Goal: Information Seeking & Learning: Learn about a topic

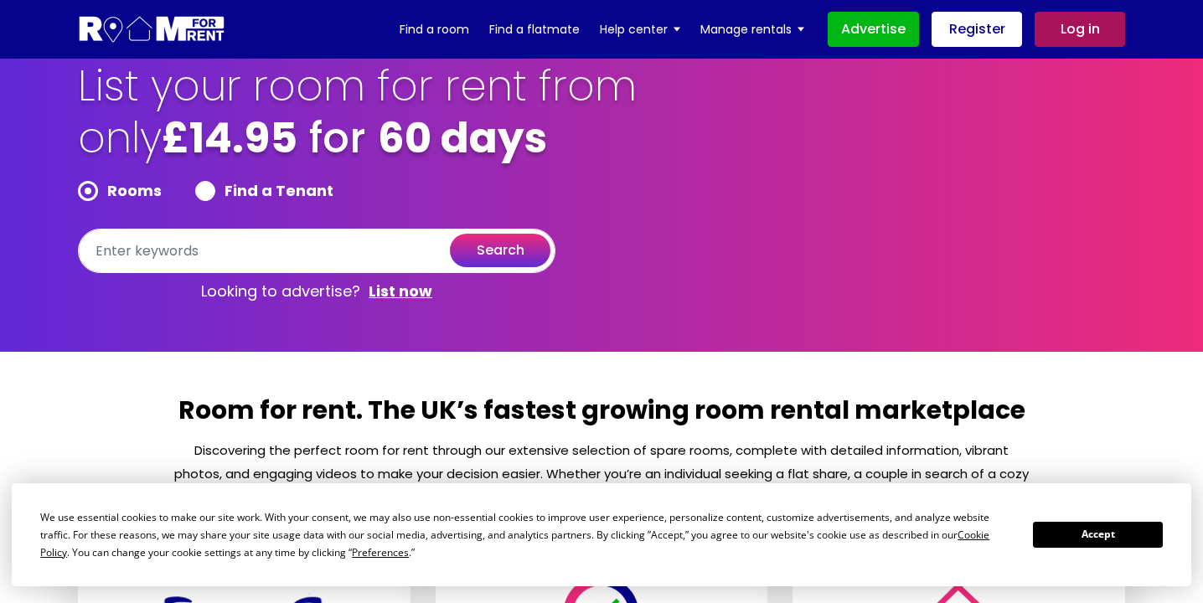
scroll to position [19, 0]
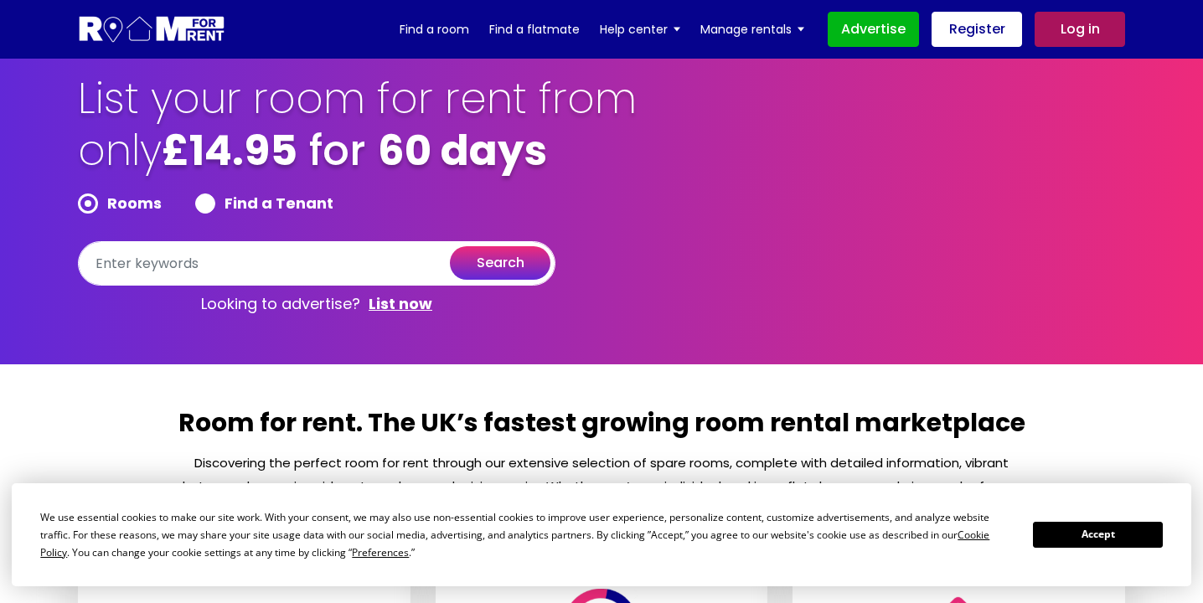
click at [208, 209] on label "Find a Tenant" at bounding box center [264, 203] width 138 height 20
radio input "true"
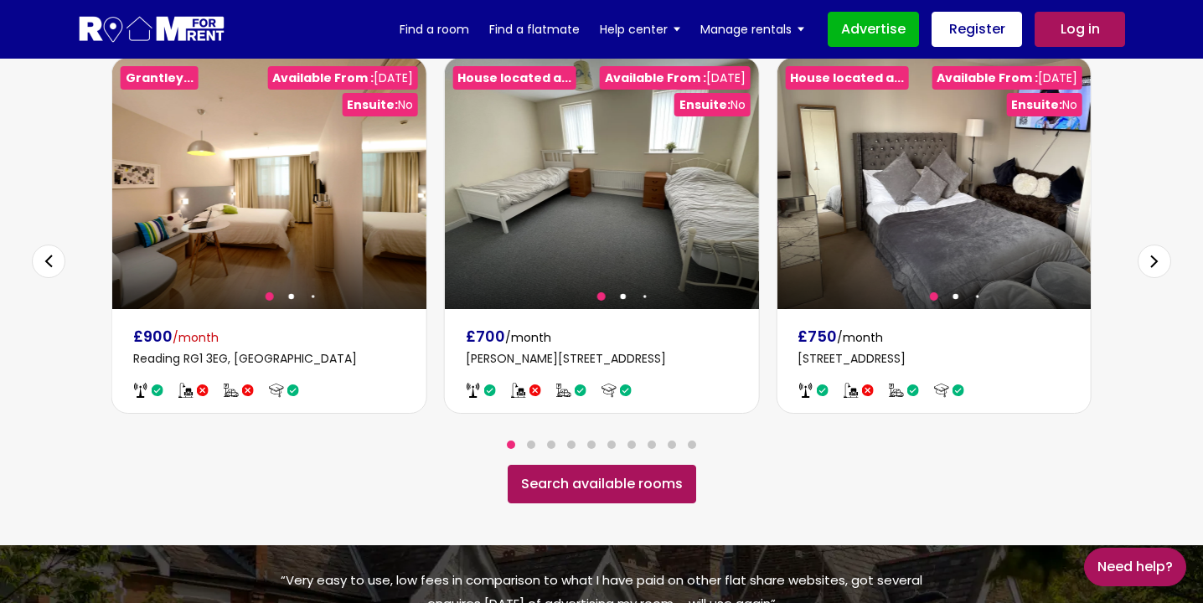
scroll to position [1039, 0]
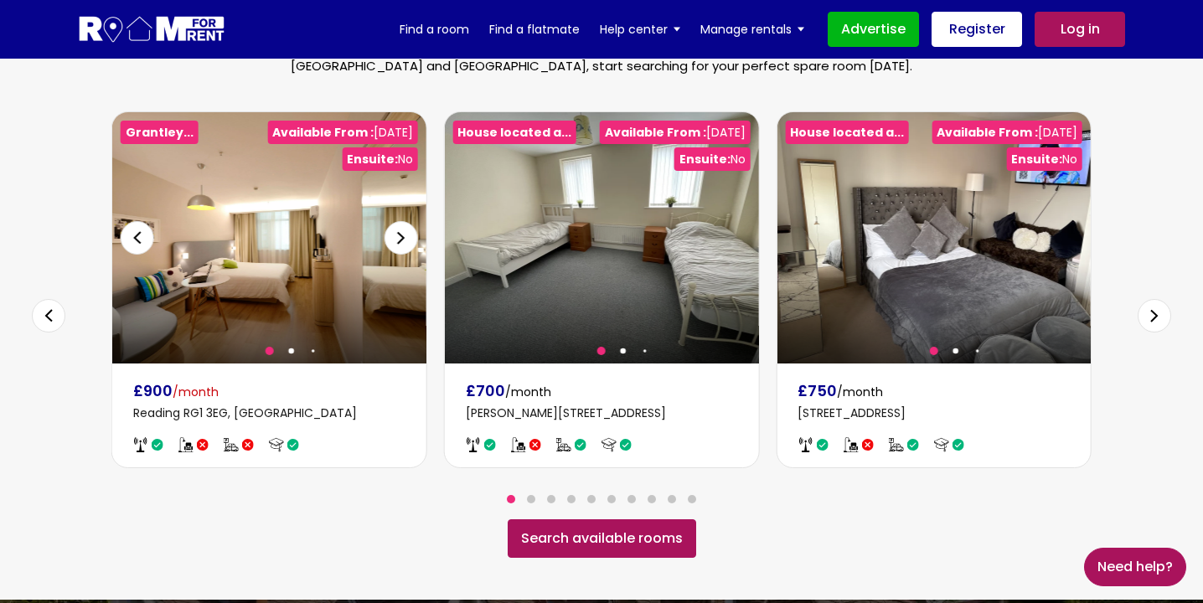
click at [406, 223] on div "Next slide" at bounding box center [400, 237] width 33 height 33
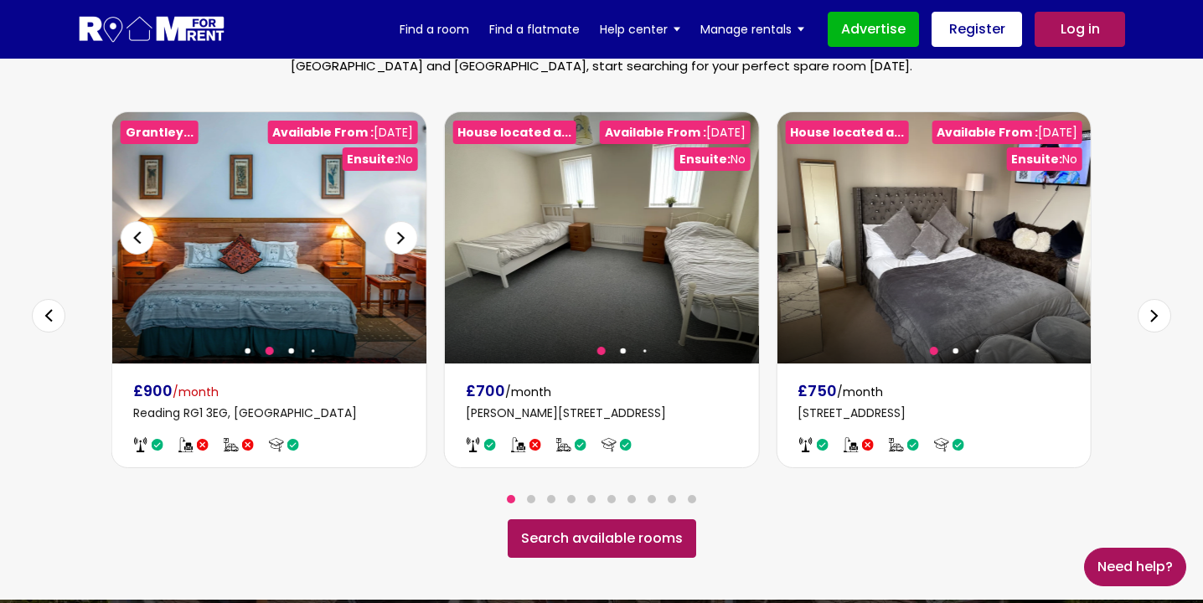
click at [406, 223] on div "Next slide" at bounding box center [400, 237] width 33 height 33
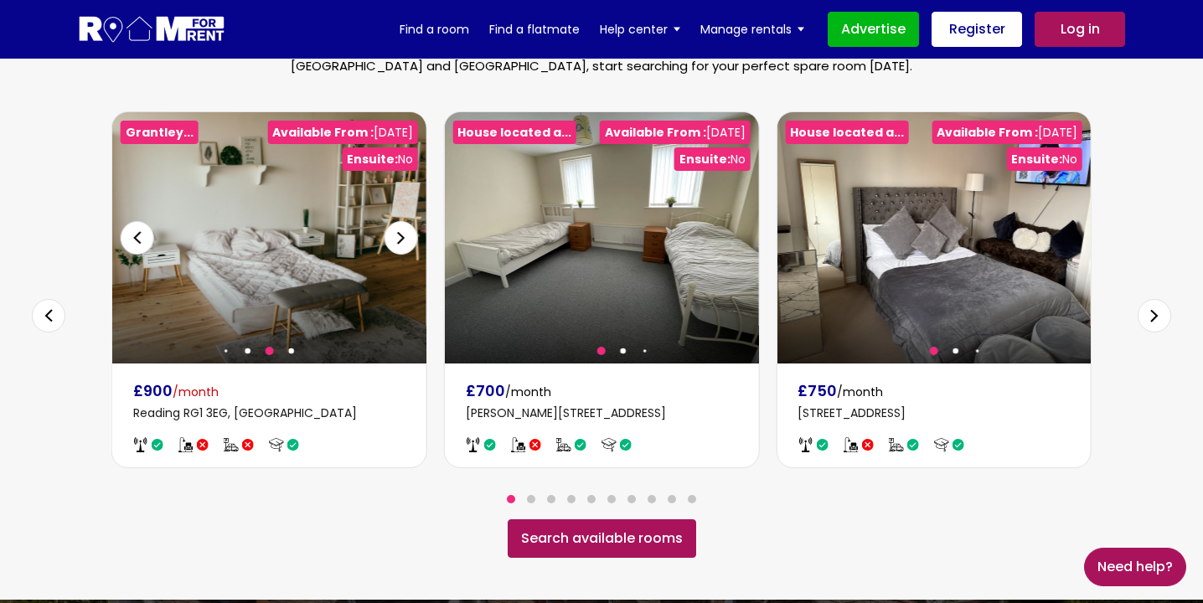
click at [406, 223] on div "Next slide" at bounding box center [400, 237] width 33 height 33
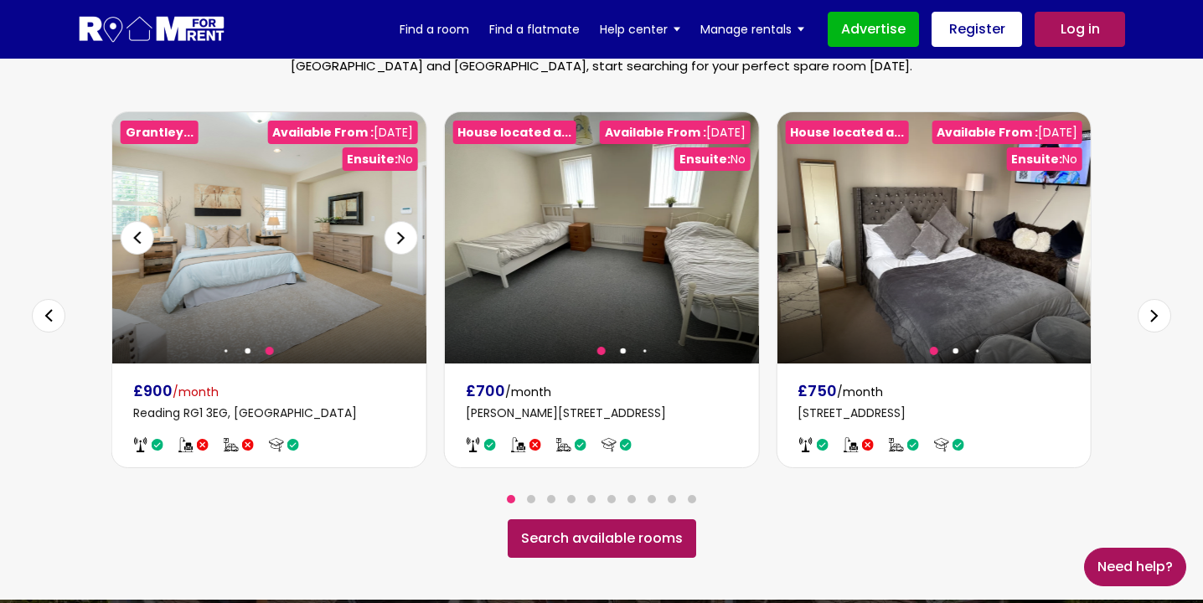
click at [406, 223] on div "Next slide" at bounding box center [400, 237] width 33 height 33
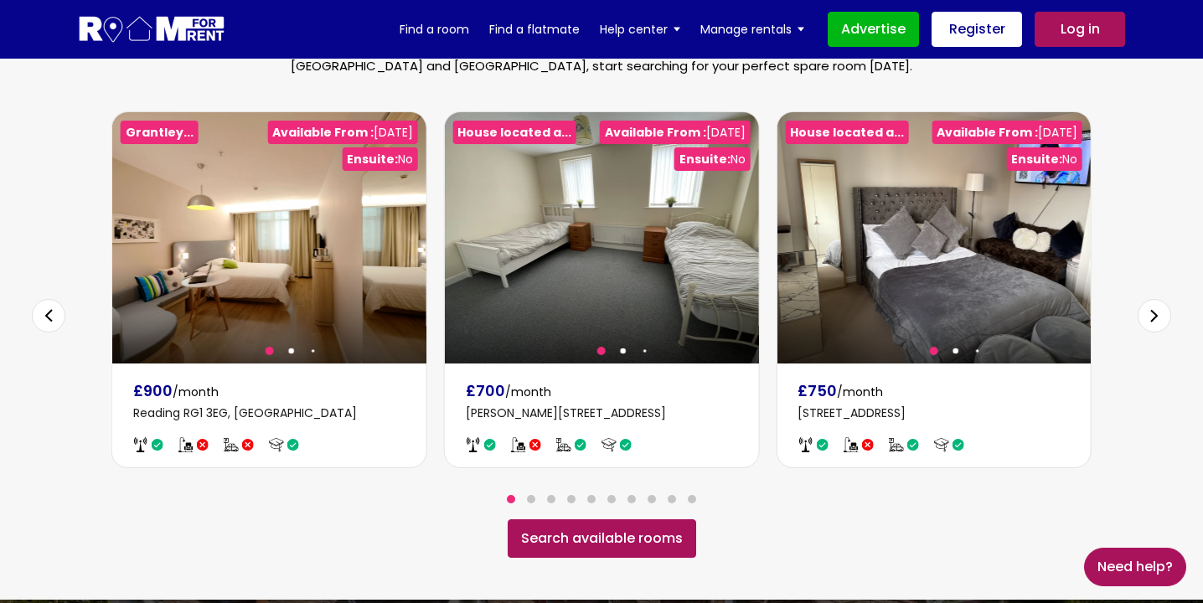
click at [1147, 299] on div "Next slide" at bounding box center [1153, 315] width 33 height 33
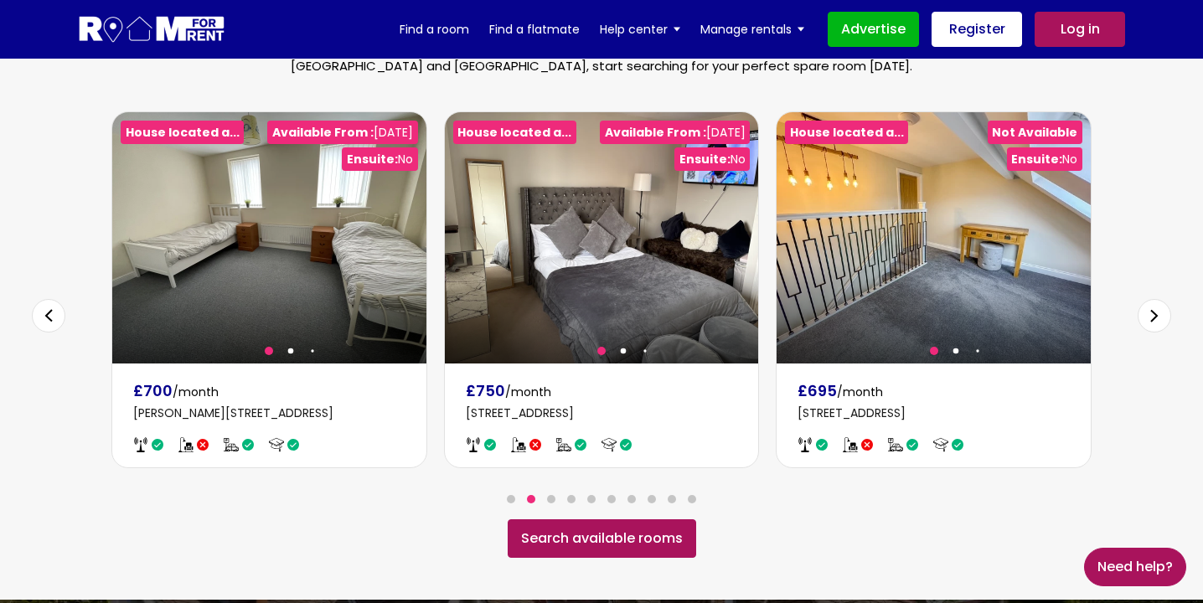
click at [1148, 299] on div "Next slide" at bounding box center [1153, 315] width 33 height 33
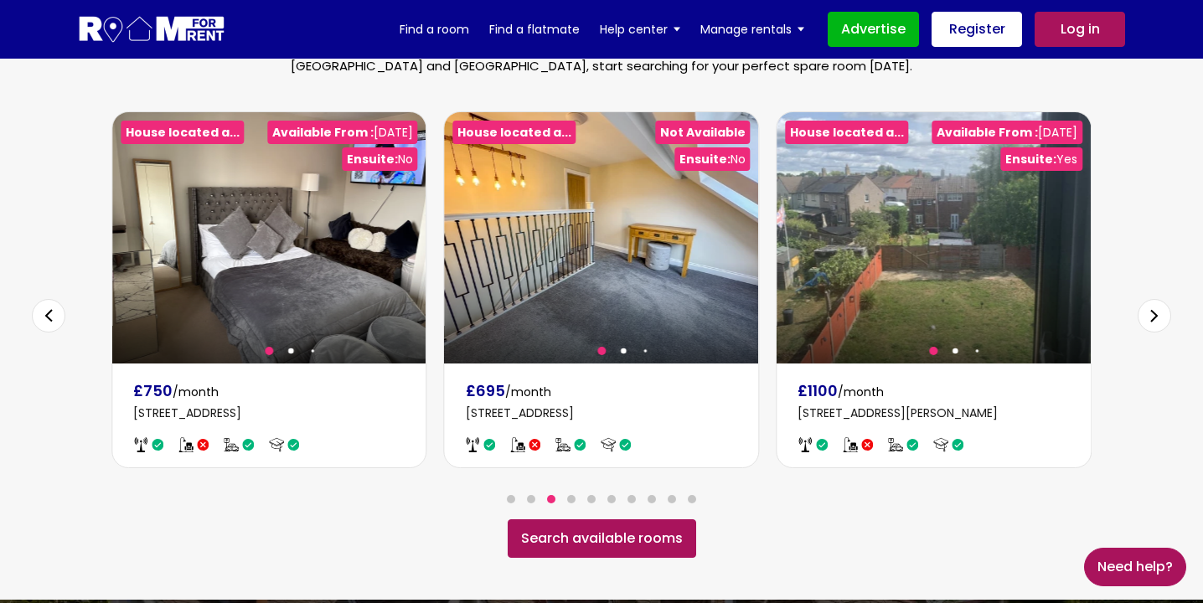
click at [1148, 299] on div "Next slide" at bounding box center [1153, 315] width 33 height 33
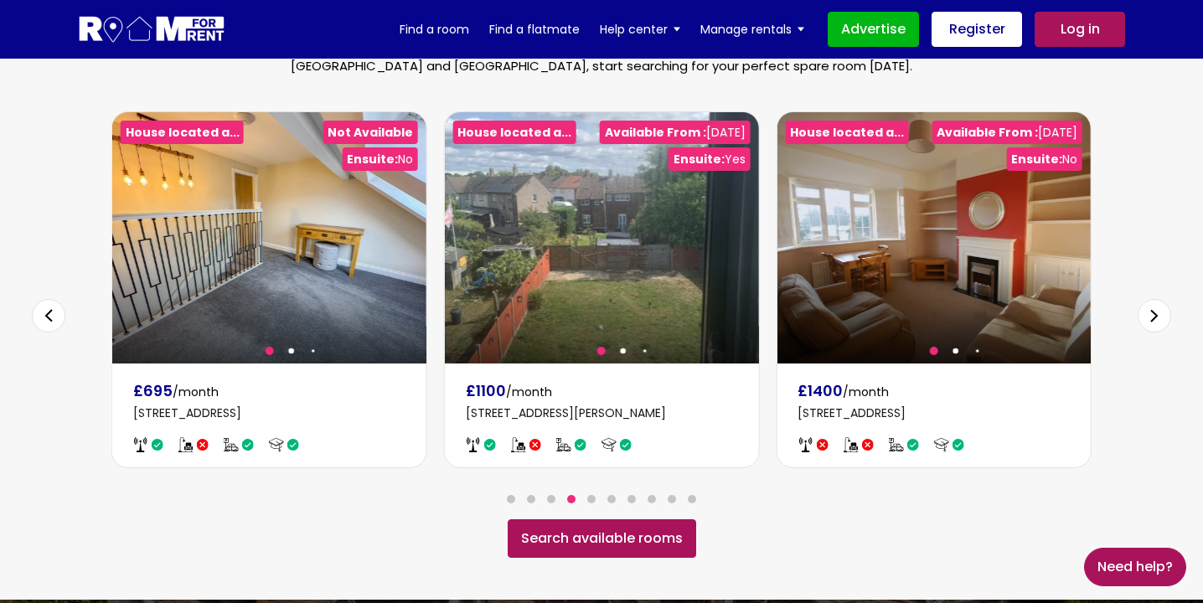
click at [1149, 299] on div "Next slide" at bounding box center [1153, 315] width 33 height 33
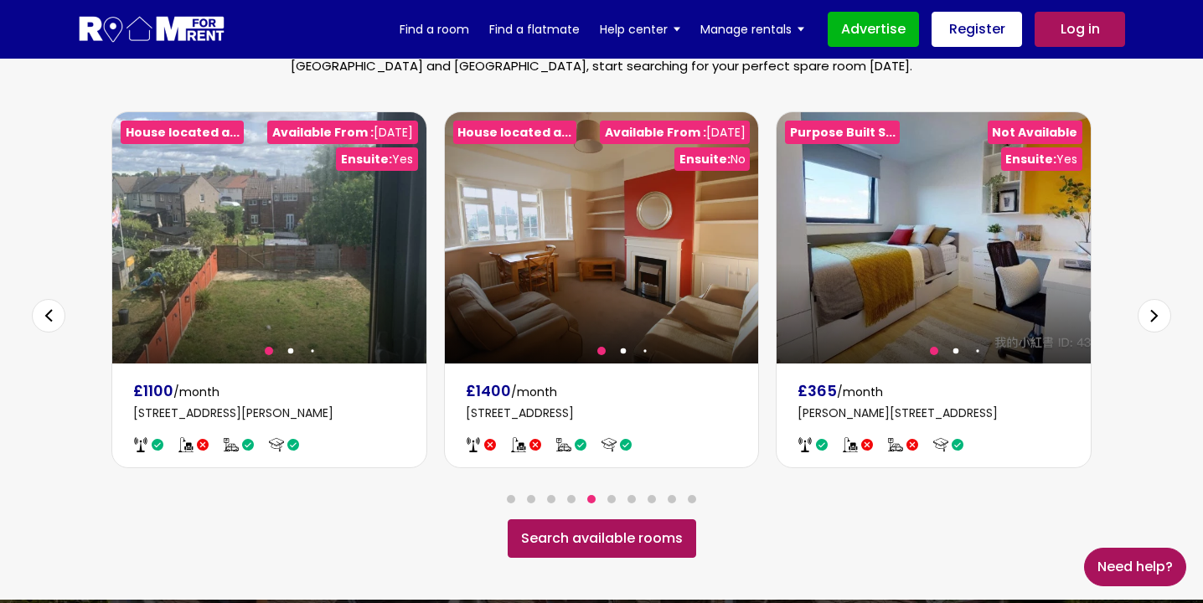
click at [39, 299] on div "Previous slide" at bounding box center [48, 315] width 33 height 33
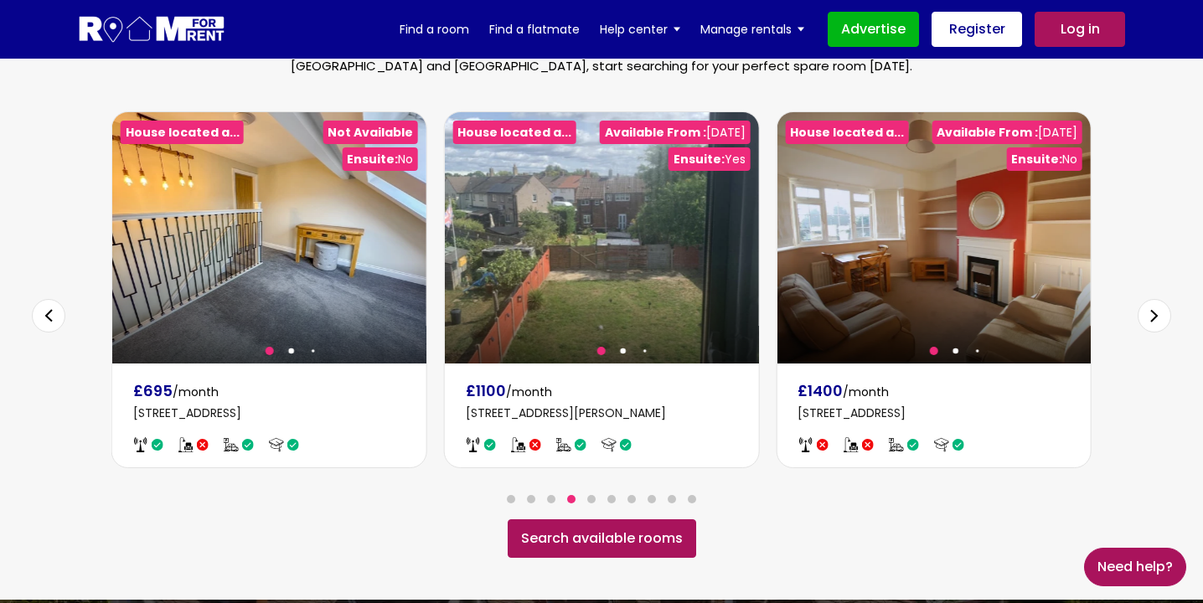
click at [39, 299] on div "Previous slide" at bounding box center [48, 315] width 33 height 33
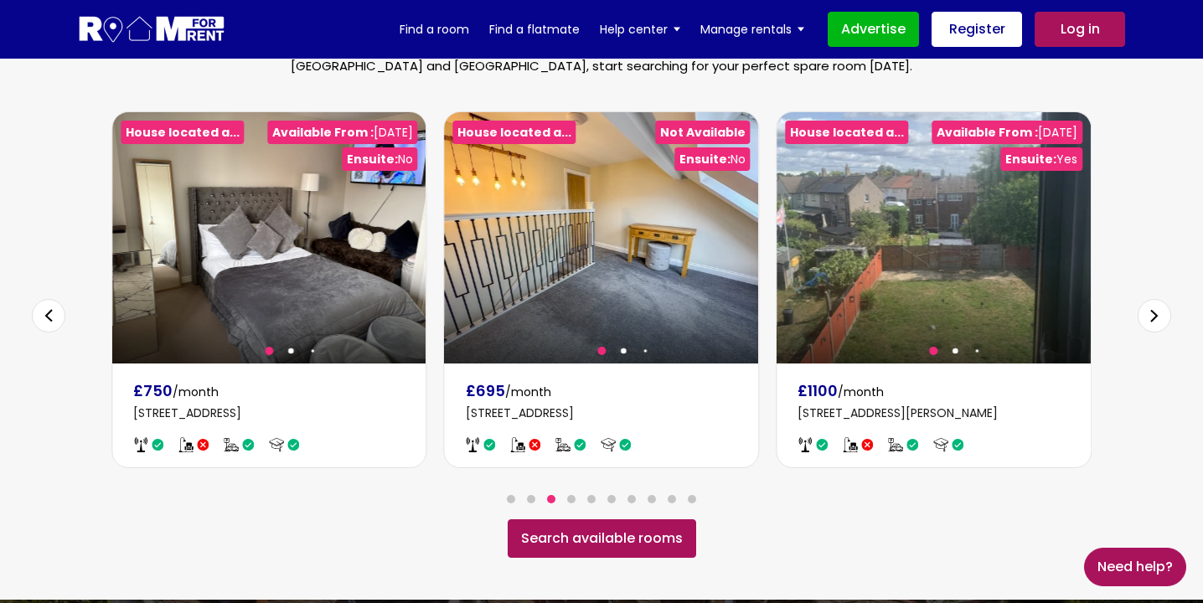
click at [39, 299] on div "Previous slide" at bounding box center [48, 315] width 33 height 33
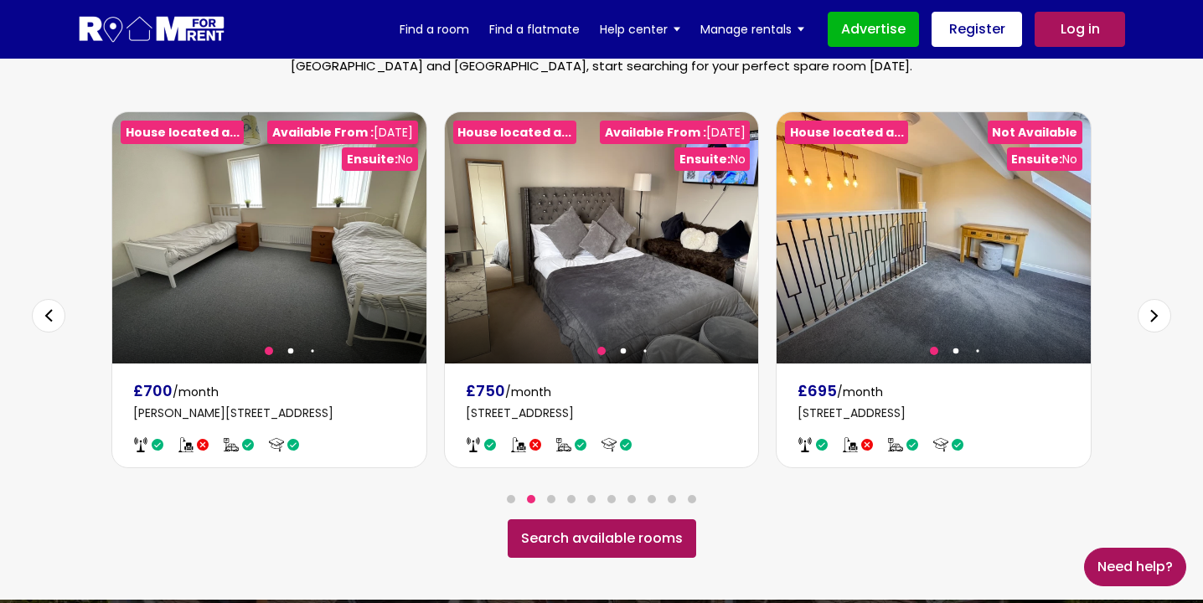
click at [39, 299] on div "Previous slide" at bounding box center [48, 315] width 33 height 33
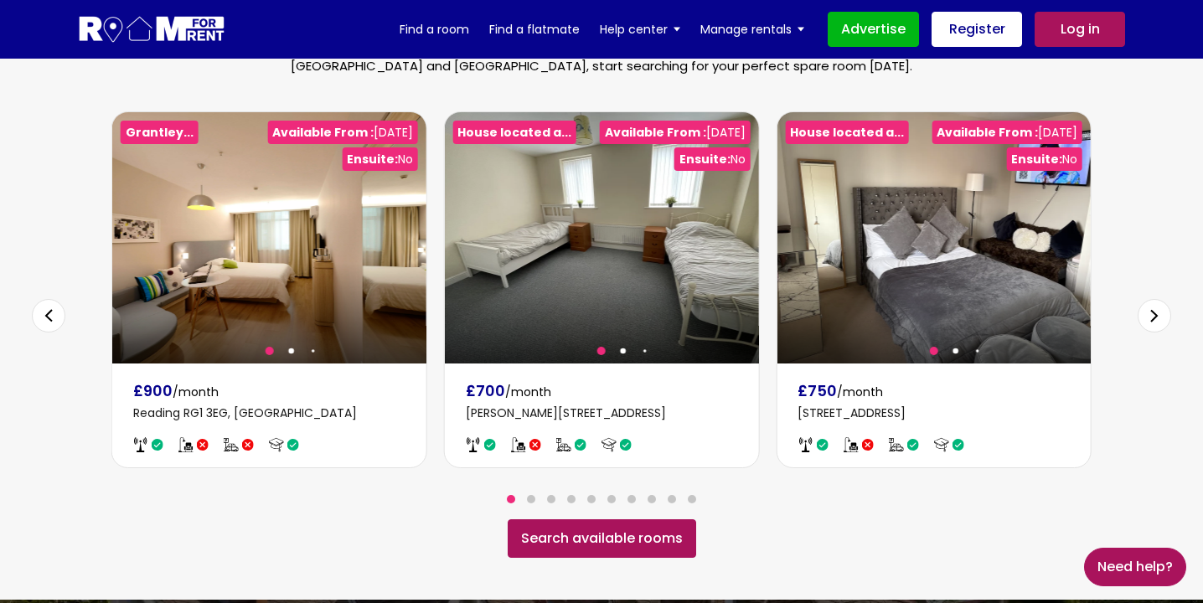
click at [40, 299] on div "Previous slide" at bounding box center [48, 315] width 33 height 33
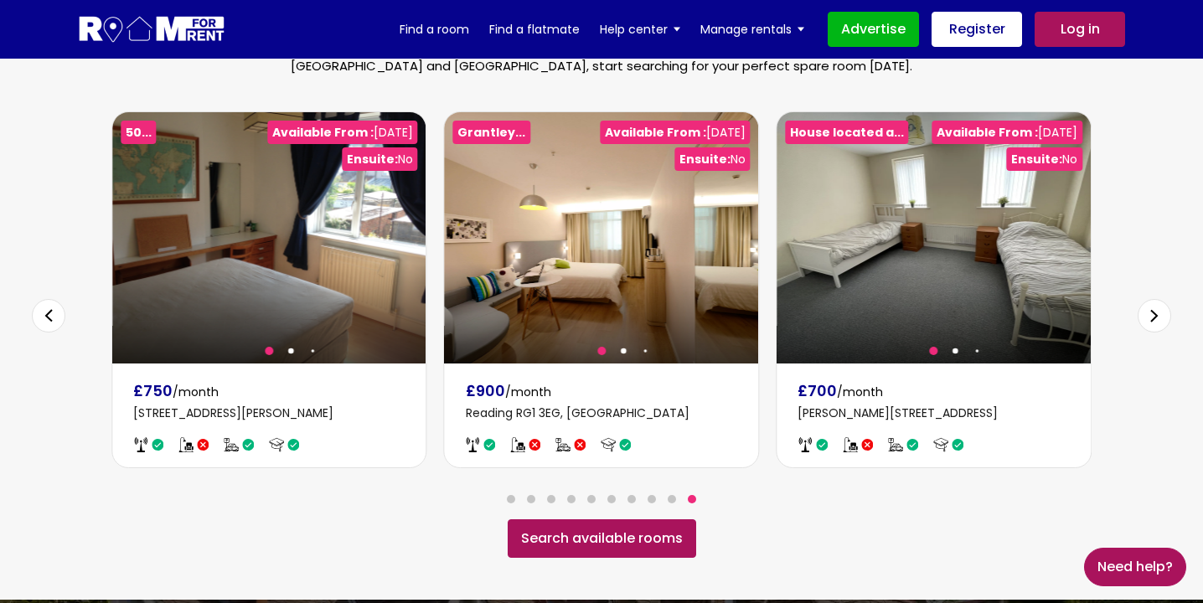
click at [41, 300] on div "Previous slide" at bounding box center [48, 315] width 33 height 33
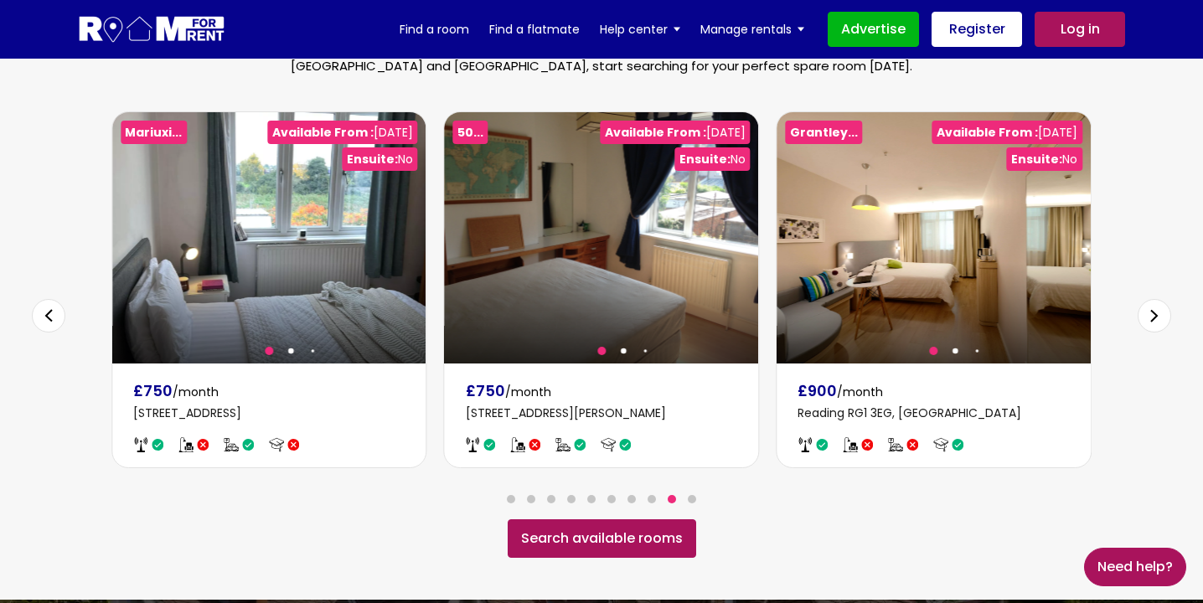
click at [41, 300] on div "Previous slide" at bounding box center [48, 315] width 33 height 33
click at [41, 301] on div "Previous slide" at bounding box center [48, 315] width 33 height 33
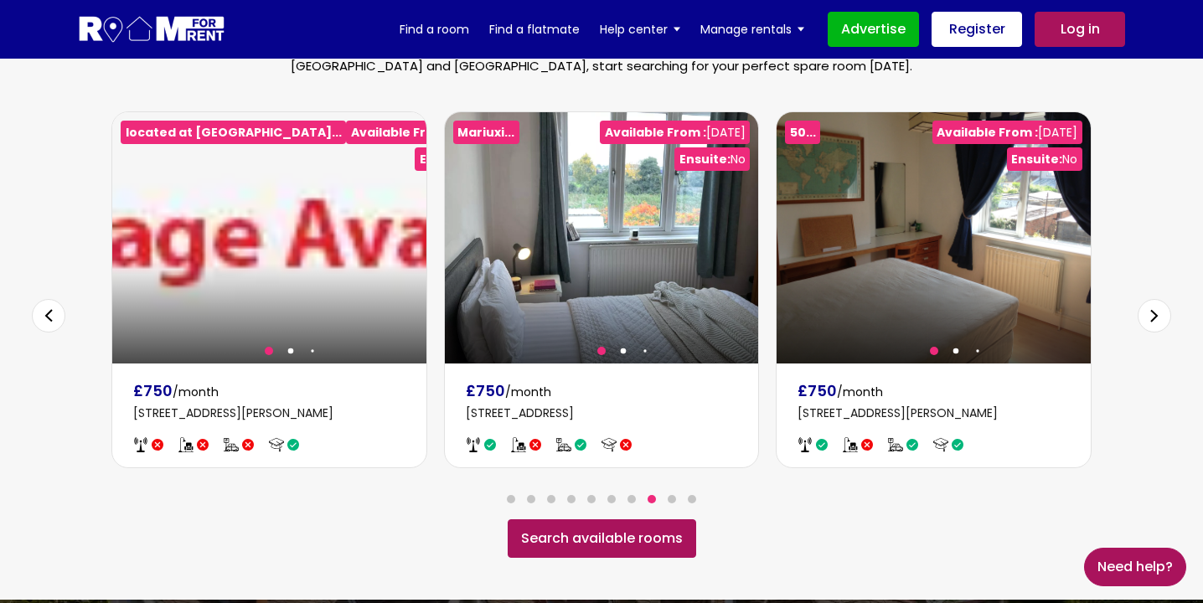
click at [42, 302] on div "Previous slide" at bounding box center [48, 315] width 33 height 33
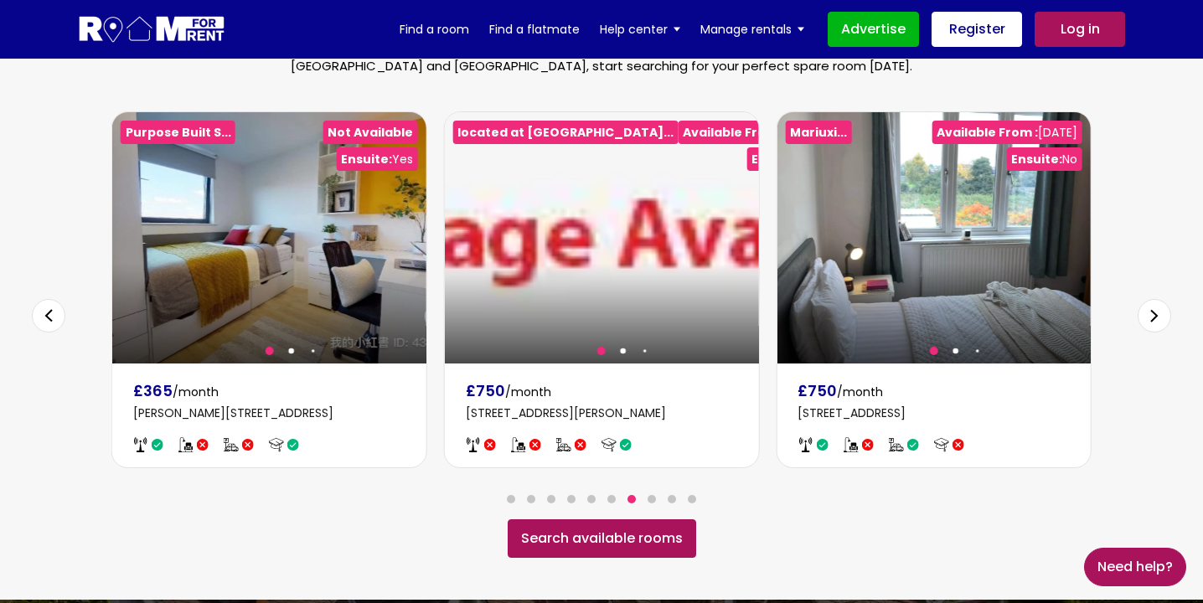
click at [42, 303] on div "Previous slide" at bounding box center [48, 315] width 33 height 33
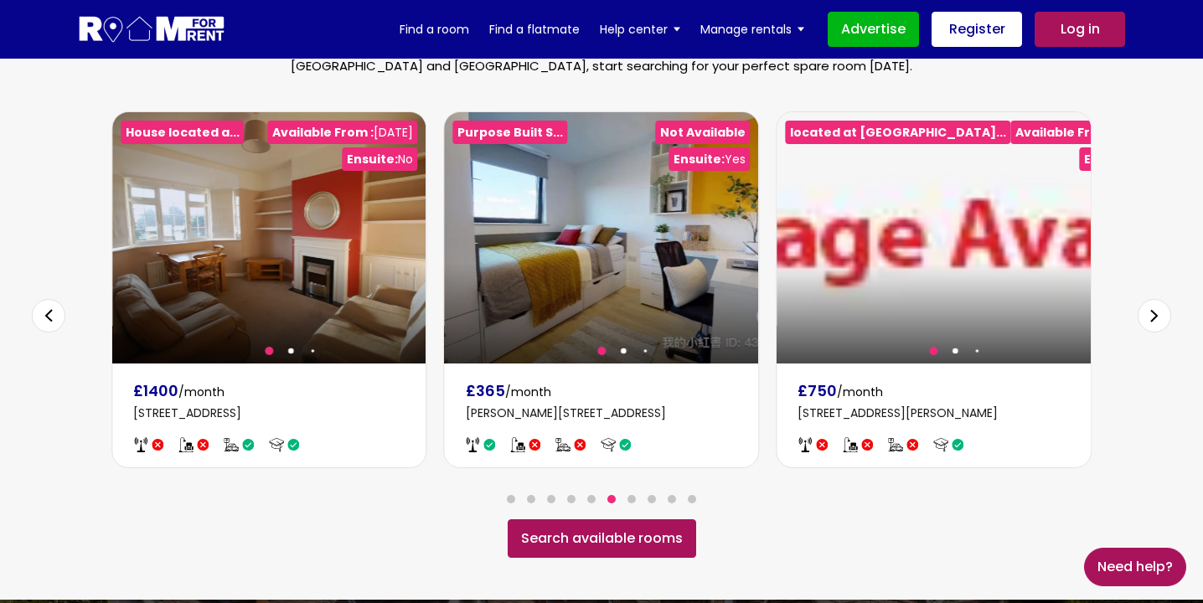
click at [43, 304] on div "Previous slide" at bounding box center [48, 315] width 33 height 33
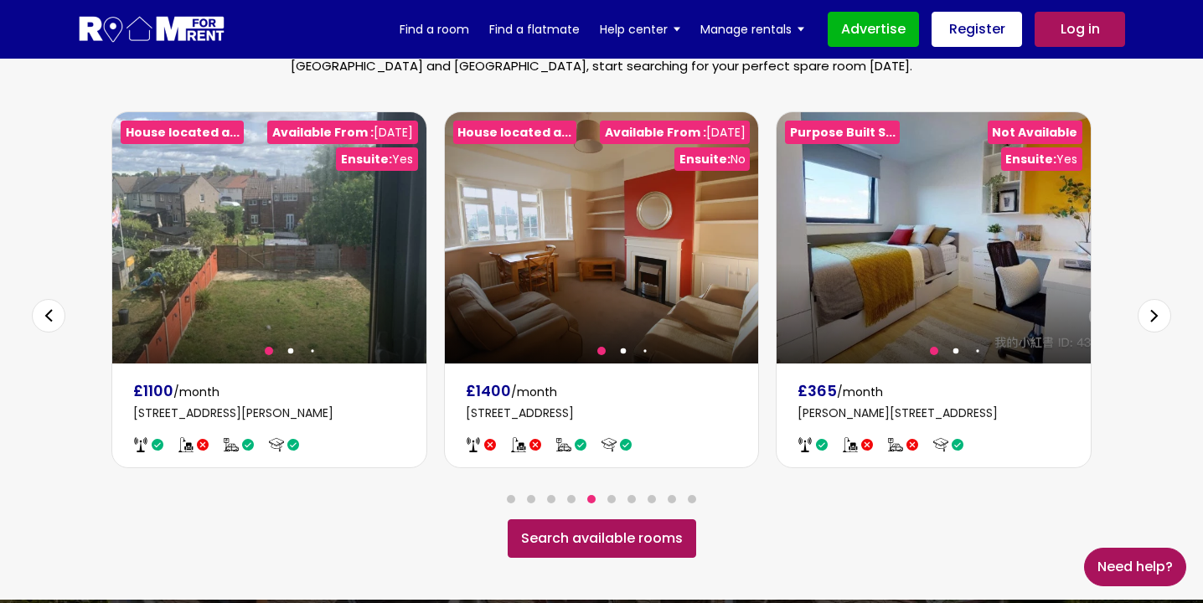
click at [43, 305] on div "Previous slide" at bounding box center [48, 315] width 33 height 33
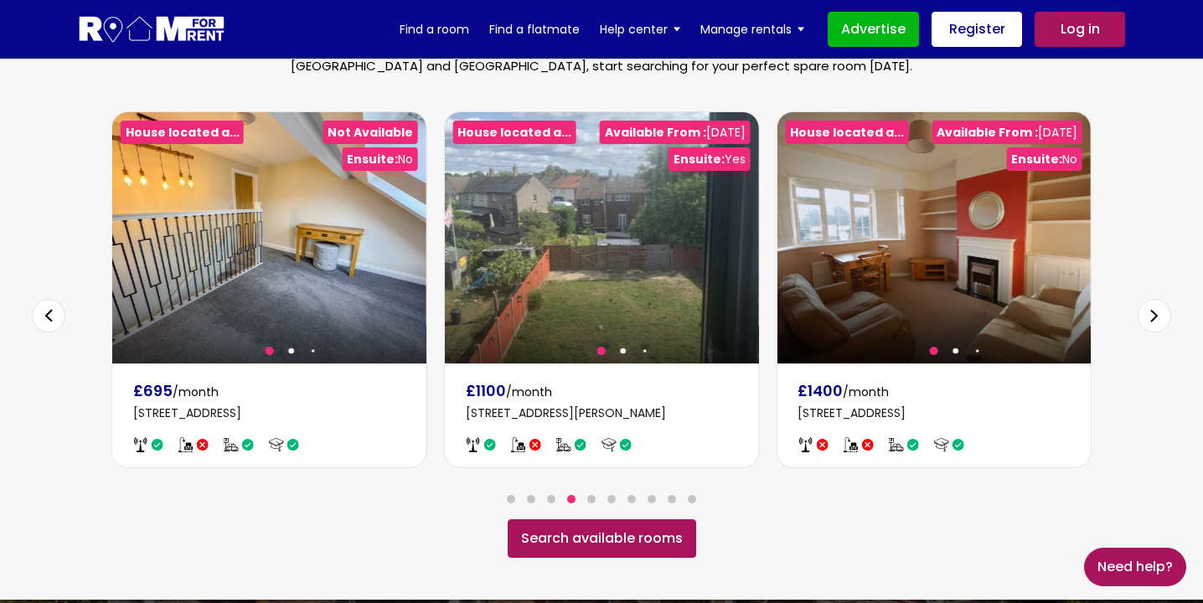
click at [43, 307] on div "Previous slide" at bounding box center [48, 315] width 33 height 33
